Goal: Task Accomplishment & Management: Complete application form

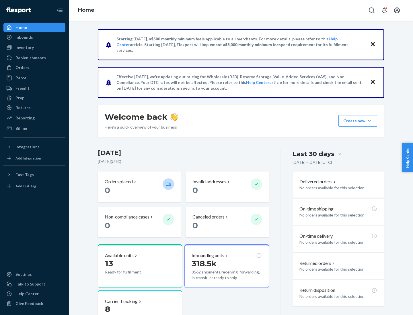
click at [369, 121] on button "Create new Create new inbound Create new order Create new product" at bounding box center [357, 120] width 39 height 11
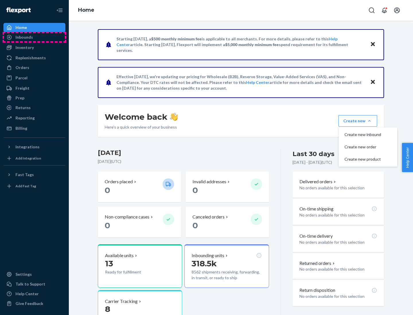
click at [34, 37] on div "Inbounds" at bounding box center [34, 37] width 61 height 8
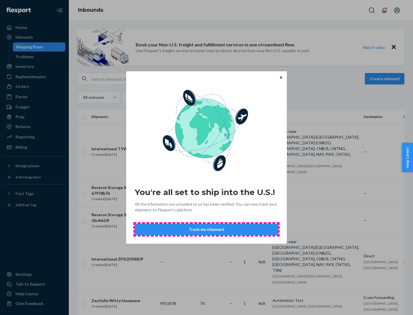
click at [206, 230] on button "Track my shipment" at bounding box center [206, 229] width 143 height 11
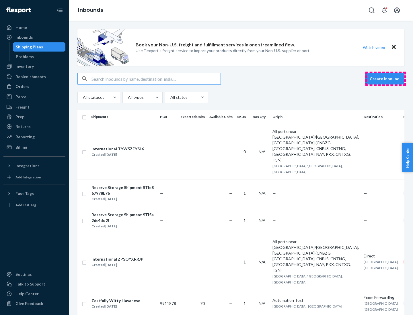
click at [385, 79] on button "Create inbound" at bounding box center [385, 78] width 40 height 11
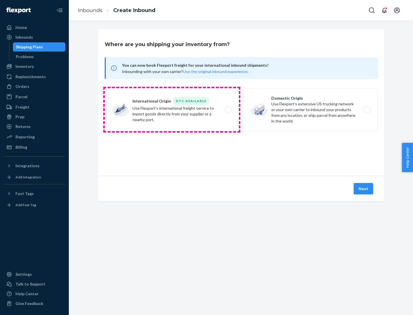
click at [172, 110] on label "International Origin DTC Available Use Flexport's international freight service…" at bounding box center [172, 109] width 134 height 43
click at [228, 110] on input "International Origin DTC Available Use Flexport's international freight service…" at bounding box center [230, 110] width 4 height 4
radio input "true"
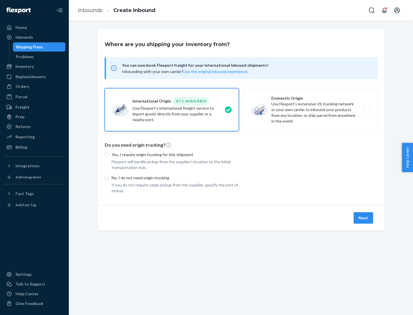
click at [175, 178] on p "No, I do not need origin trucking" at bounding box center [174, 178] width 127 height 6
click at [109, 178] on input "No, I do not need origin trucking" at bounding box center [107, 178] width 5 height 5
radio input "true"
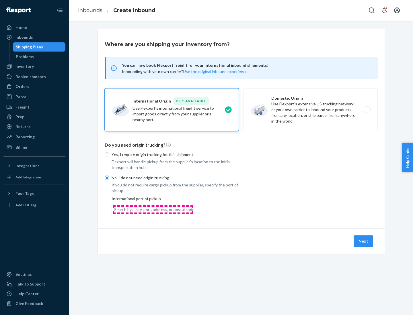
click at [153, 209] on div "Search by a city, port, address, or postal code" at bounding box center [154, 210] width 80 height 6
click at [115, 209] on input "Search by a city, port, address, or postal code" at bounding box center [114, 210] width 1 height 6
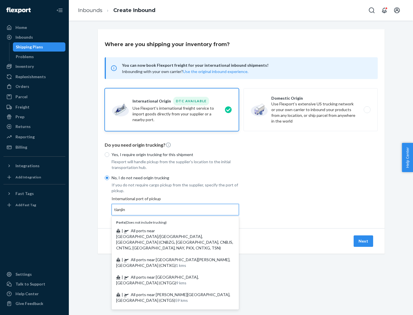
click at [169, 231] on span "| All ports near [GEOGRAPHIC_DATA]/[GEOGRAPHIC_DATA], [GEOGRAPHIC_DATA] (CNBZG,…" at bounding box center [174, 239] width 117 height 22
click at [126, 213] on input "tianjin" at bounding box center [120, 210] width 12 height 6
type input "All ports near [GEOGRAPHIC_DATA]/[GEOGRAPHIC_DATA], [GEOGRAPHIC_DATA] (CNBZG, […"
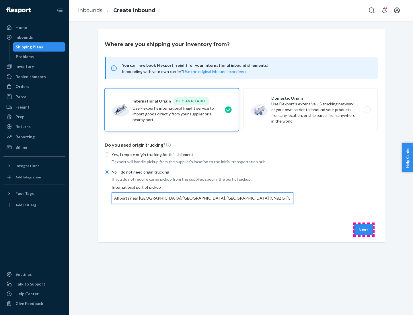
click at [363, 230] on button "Next" at bounding box center [362, 229] width 19 height 11
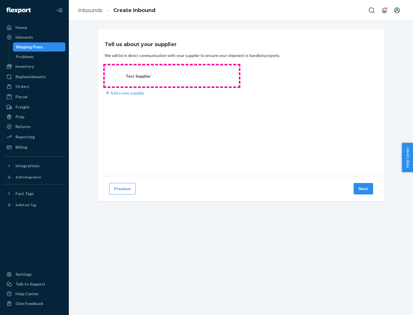
click at [172, 76] on label "Test Supplier" at bounding box center [172, 75] width 134 height 21
click at [115, 76] on input "Test Supplier" at bounding box center [114, 76] width 4 height 4
radio input "true"
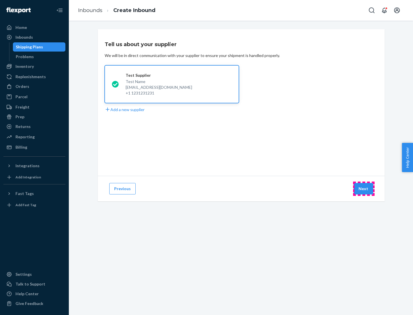
click at [363, 189] on button "Next" at bounding box center [362, 188] width 19 height 11
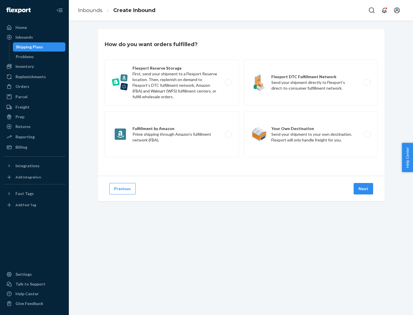
click at [172, 83] on label "Flexport Reserve Storage First, send your shipment to a Flexport Reserve locati…" at bounding box center [172, 83] width 134 height 46
click at [228, 83] on input "Flexport Reserve Storage First, send your shipment to a Flexport Reserve locati…" at bounding box center [230, 83] width 4 height 4
radio input "true"
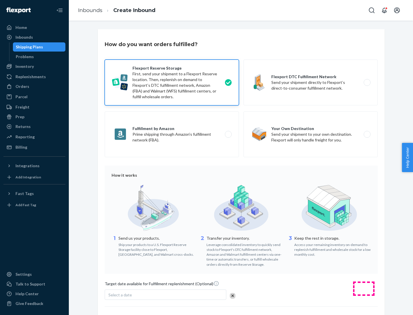
scroll to position [47, 0]
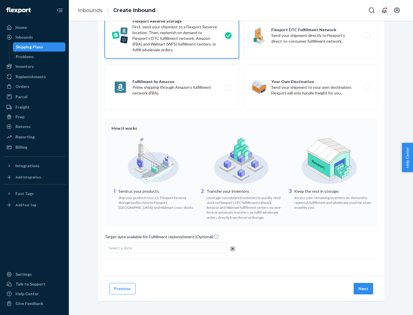
click at [363, 289] on button "Next" at bounding box center [362, 288] width 19 height 11
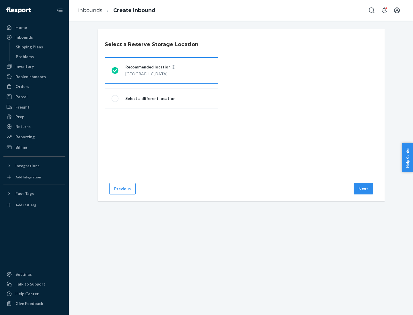
click at [161, 70] on div "[GEOGRAPHIC_DATA]" at bounding box center [150, 73] width 50 height 7
click at [115, 70] on input "Recommended location [GEOGRAPHIC_DATA]" at bounding box center [113, 71] width 4 height 4
click at [363, 189] on button "Next" at bounding box center [362, 188] width 19 height 11
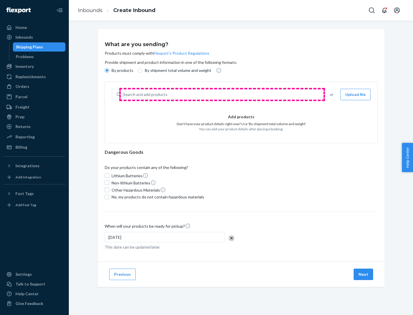
click at [222, 95] on div "Search and add products" at bounding box center [222, 94] width 202 height 10
click at [124, 95] on input "Search and add products" at bounding box center [123, 95] width 1 height 6
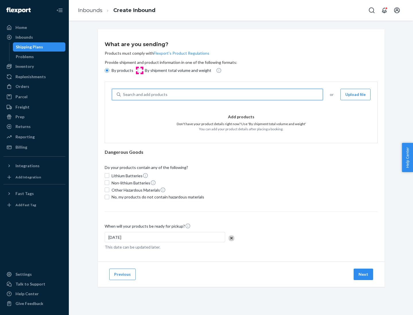
click at [139, 70] on input "By shipment total volume and weight" at bounding box center [140, 70] width 5 height 5
radio input "true"
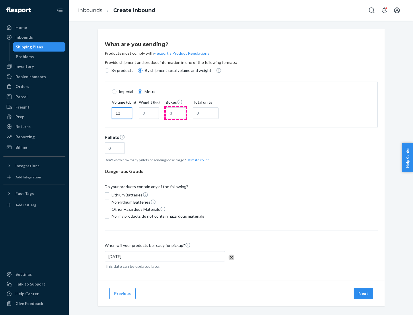
type input "12"
type input "22"
type input "222"
type input "121"
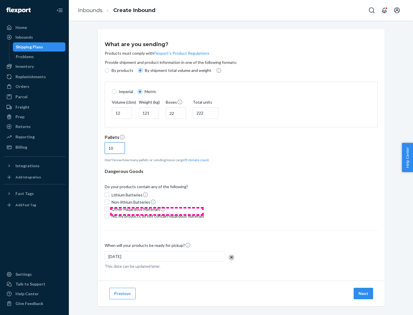
scroll to position [5, 0]
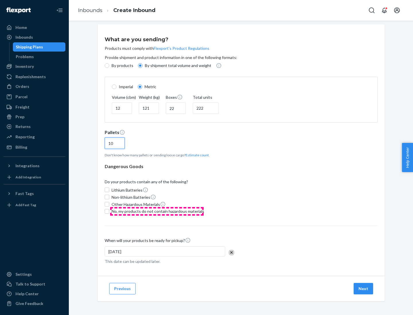
type input "10"
click at [157, 211] on span "No, my products do not contain hazardous materials" at bounding box center [157, 212] width 93 height 6
click at [109, 211] on input "No, my products do not contain hazardous materials" at bounding box center [107, 211] width 5 height 5
checkbox input "true"
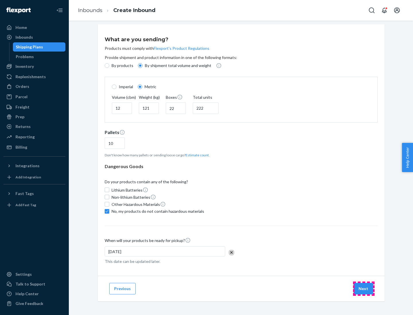
click at [363, 289] on button "Next" at bounding box center [362, 288] width 19 height 11
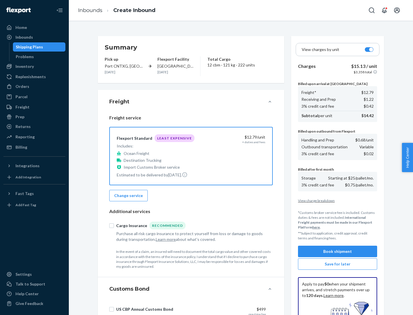
scroll to position [84, 0]
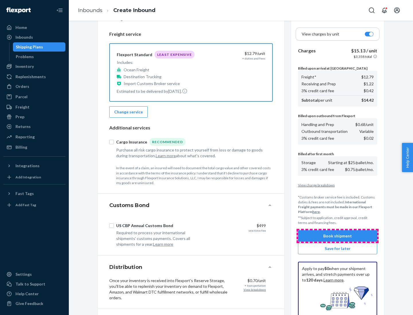
click at [337, 236] on button "Book shipment" at bounding box center [337, 235] width 79 height 11
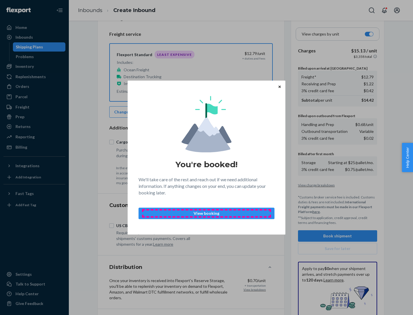
click at [206, 213] on p "View booking" at bounding box center [206, 214] width 126 height 6
